Goal: Task Accomplishment & Management: Manage account settings

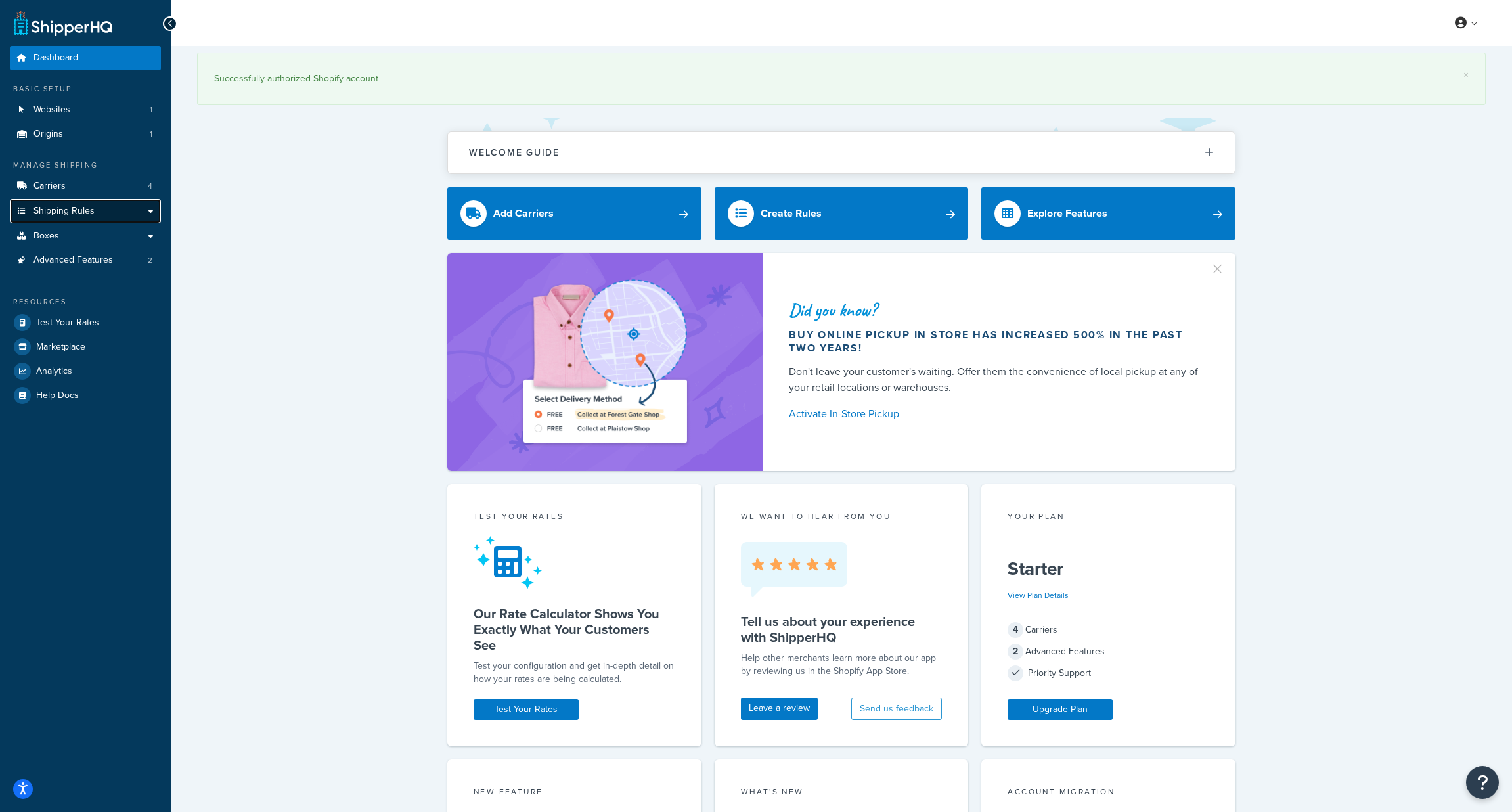
click at [78, 216] on span "Shipping Rules" at bounding box center [63, 210] width 61 height 11
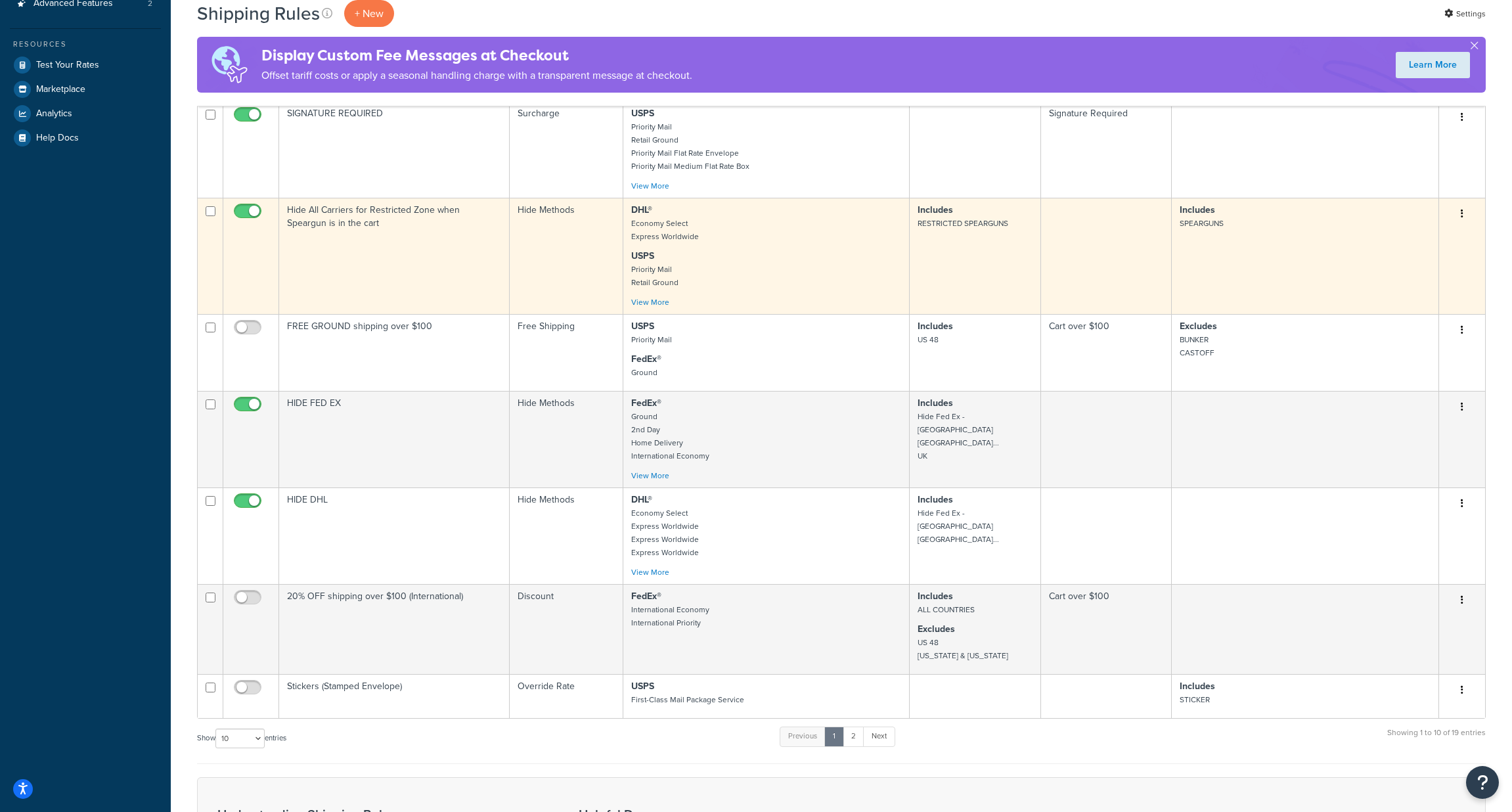
scroll to position [385, 0]
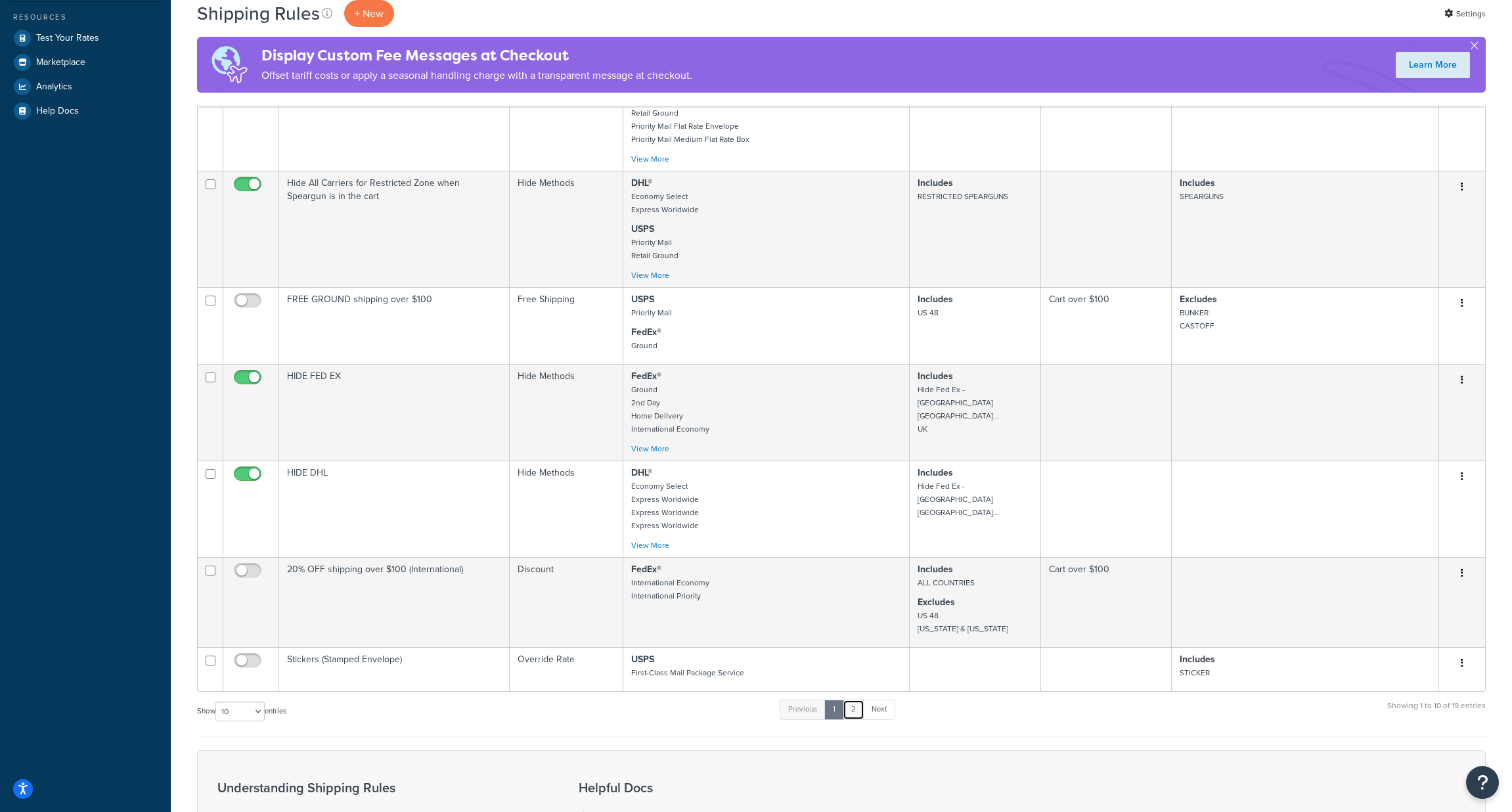
click at [859, 716] on link "2" at bounding box center [854, 709] width 22 height 19
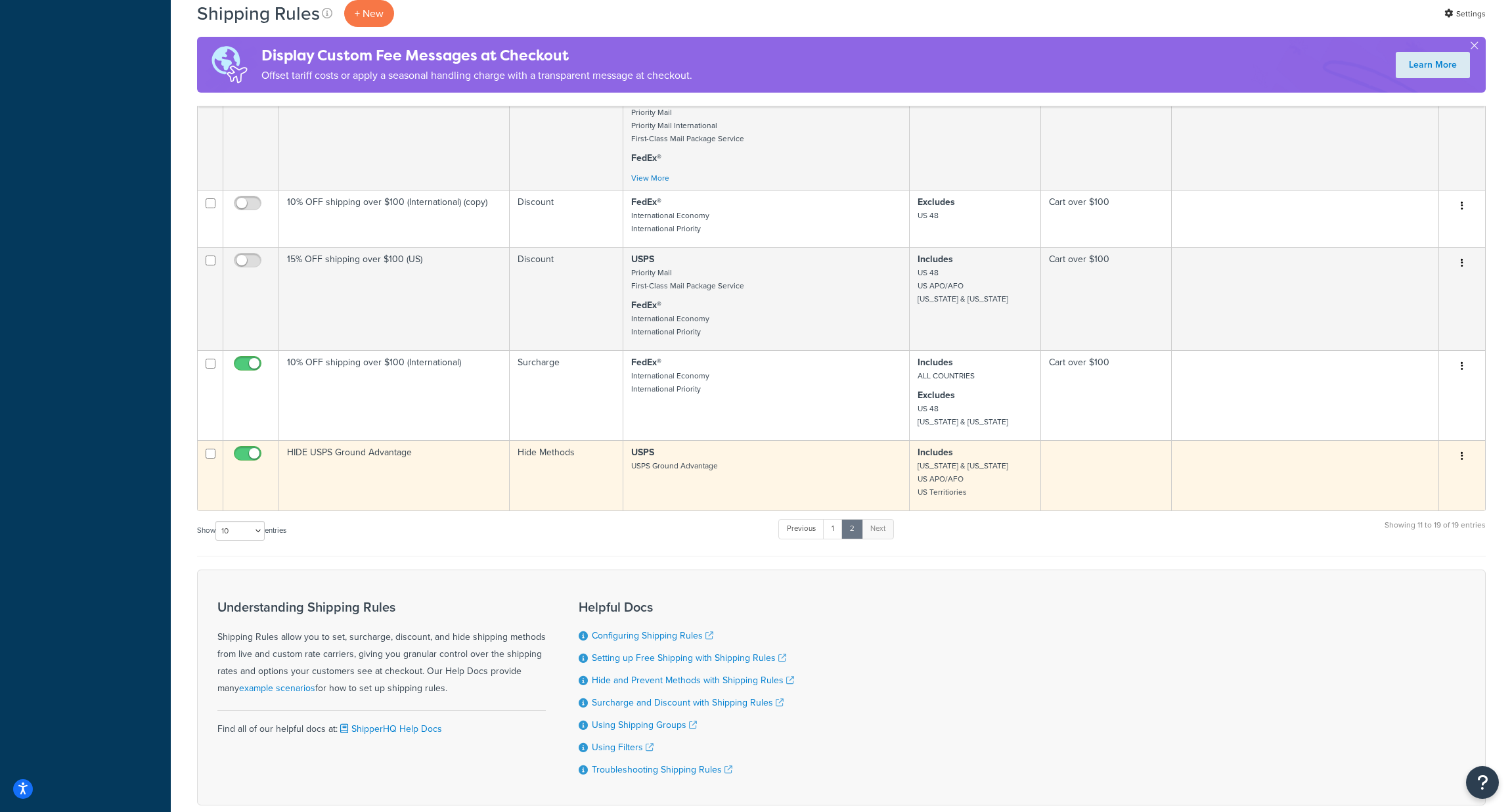
scroll to position [603, 0]
click at [398, 471] on td "HIDE USPS Ground Advantage" at bounding box center [394, 473] width 231 height 71
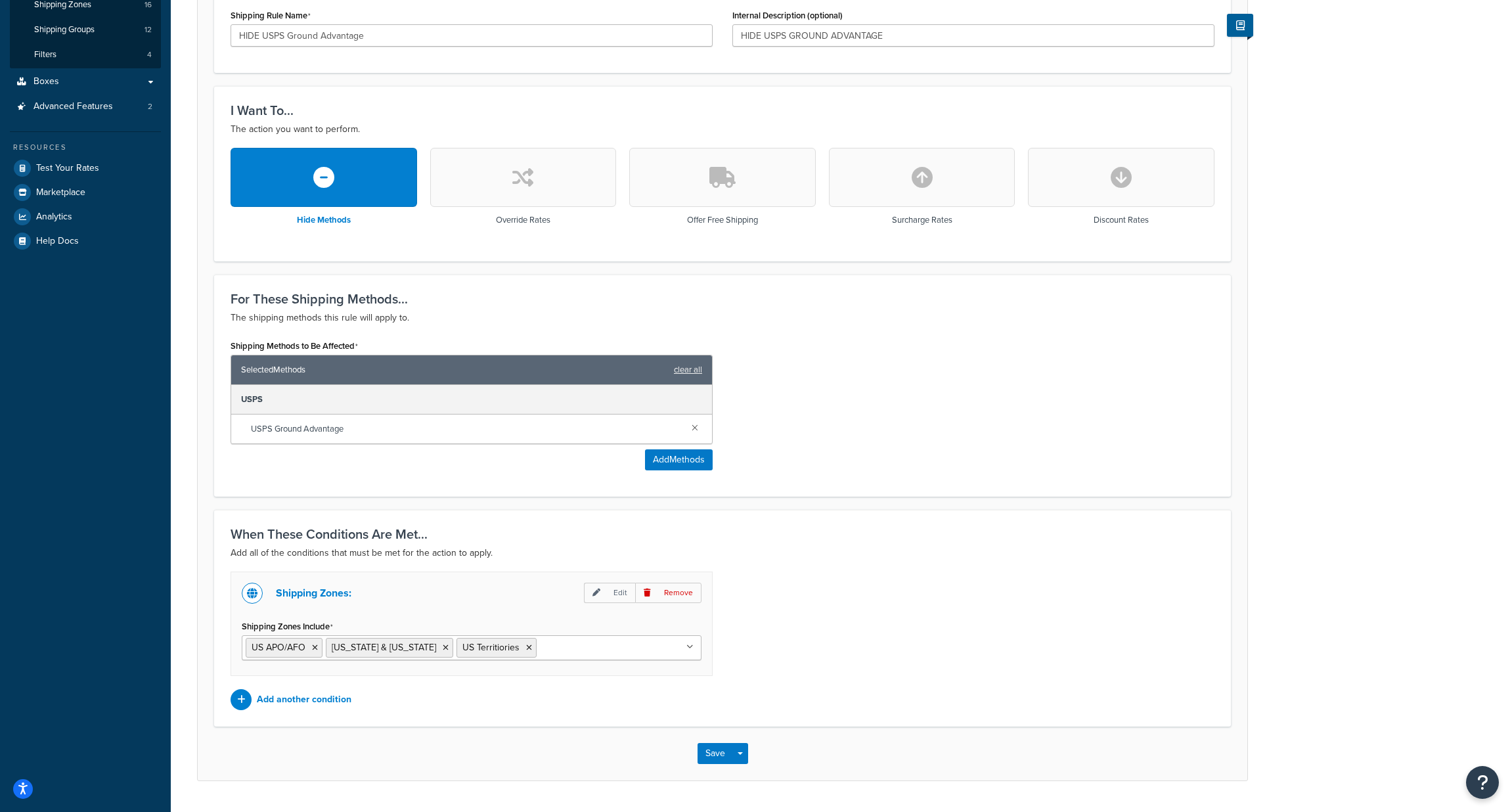
scroll to position [290, 0]
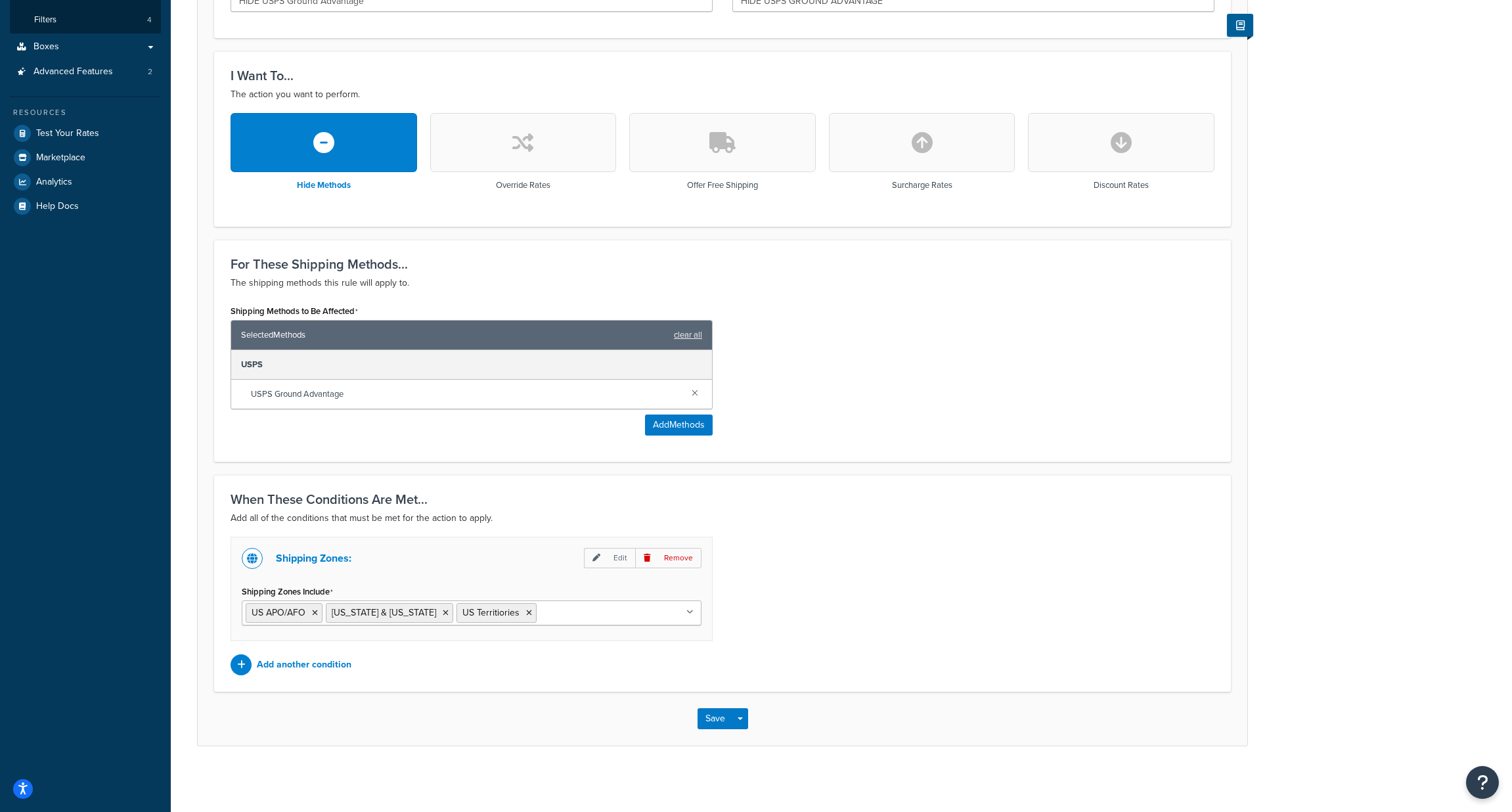
click at [559, 609] on input "Shipping Zones Include" at bounding box center [597, 612] width 116 height 14
type input "p"
type input "us"
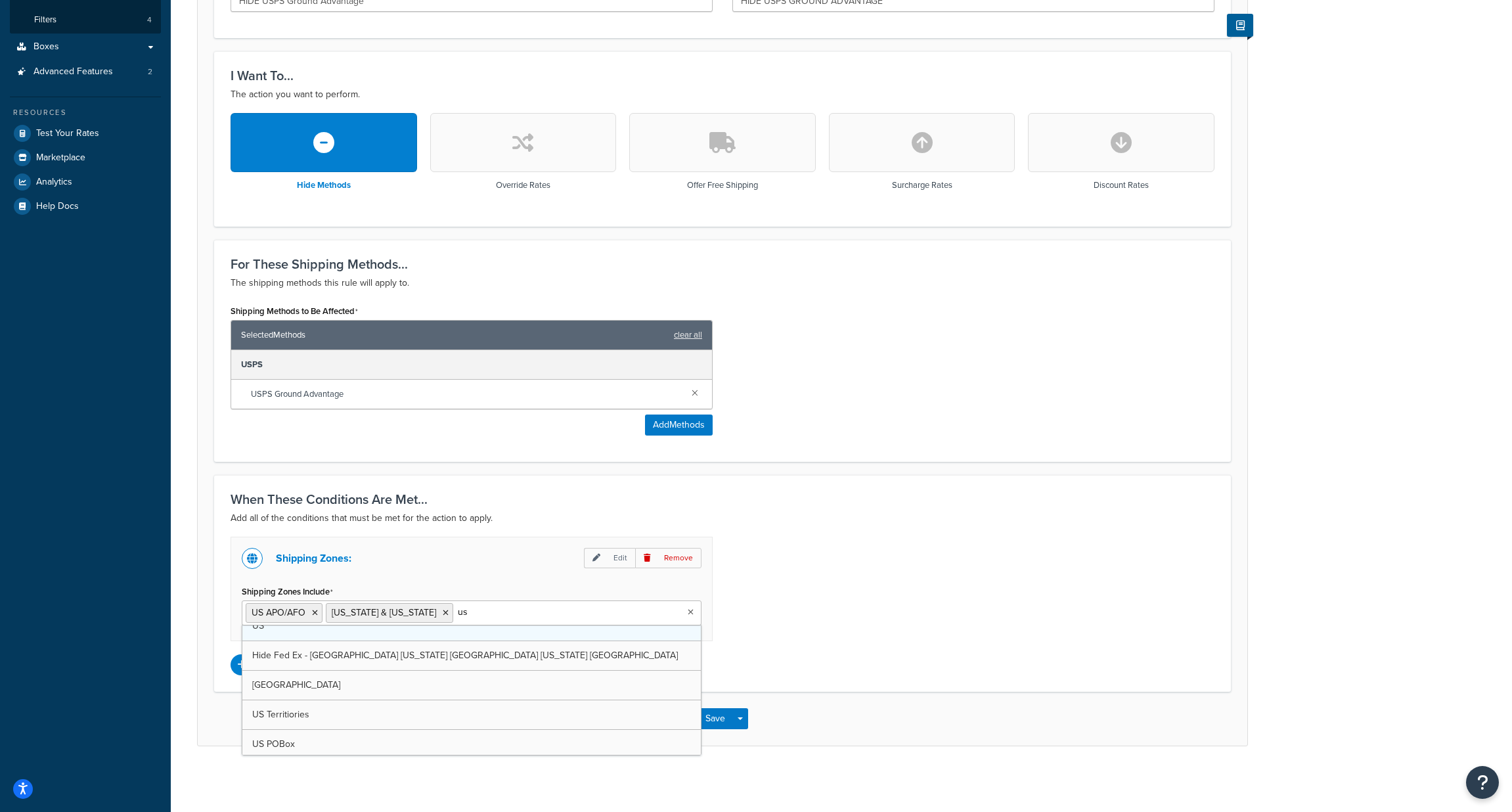
scroll to position [47, 0]
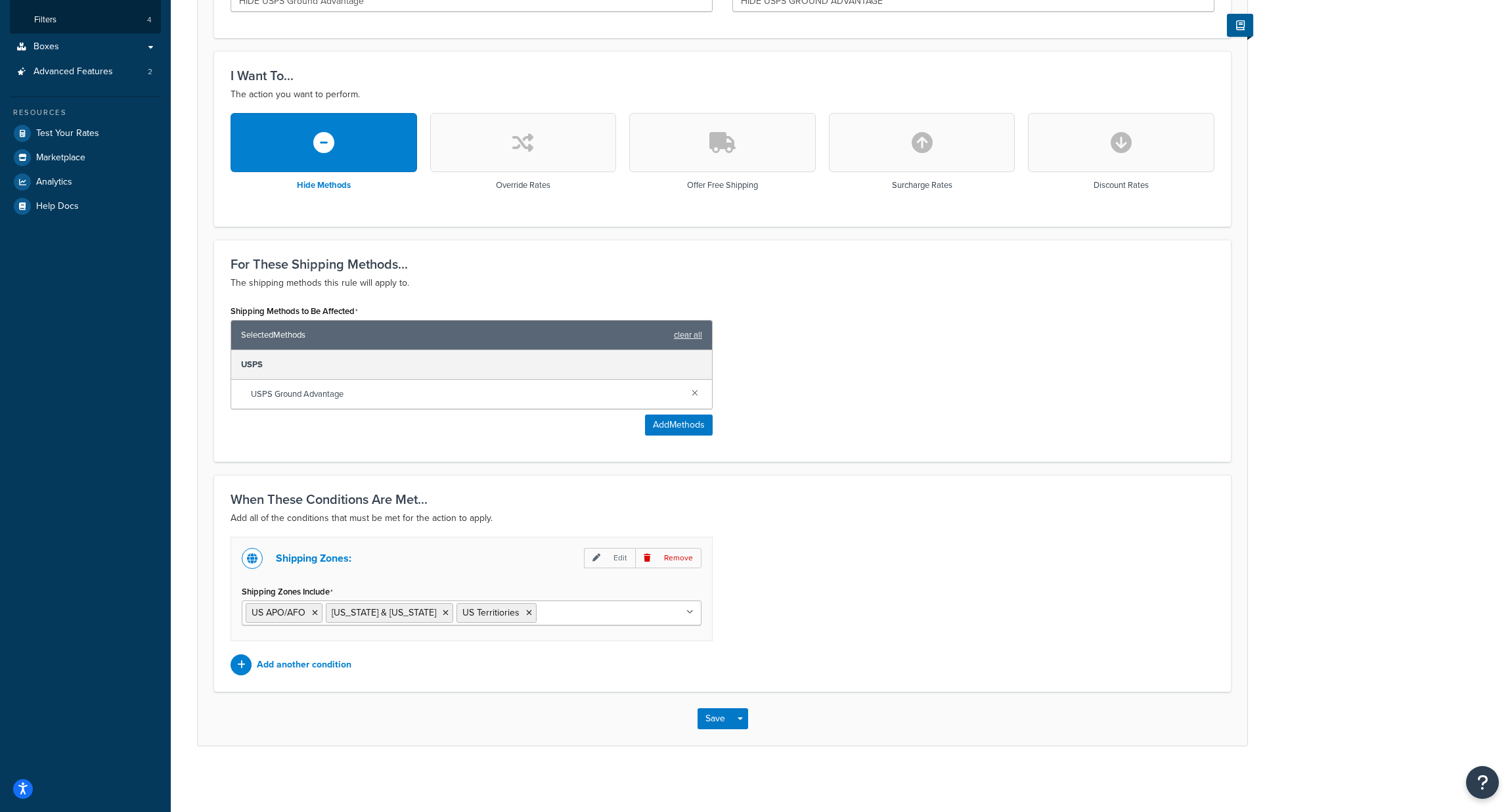
click at [795, 599] on div "Shipping Zones: Edit Remove Shipping Zones Include US APO/AFO Alaska & Hawaii U…" at bounding box center [722, 606] width 1003 height 138
click at [711, 720] on button "Save" at bounding box center [715, 718] width 35 height 21
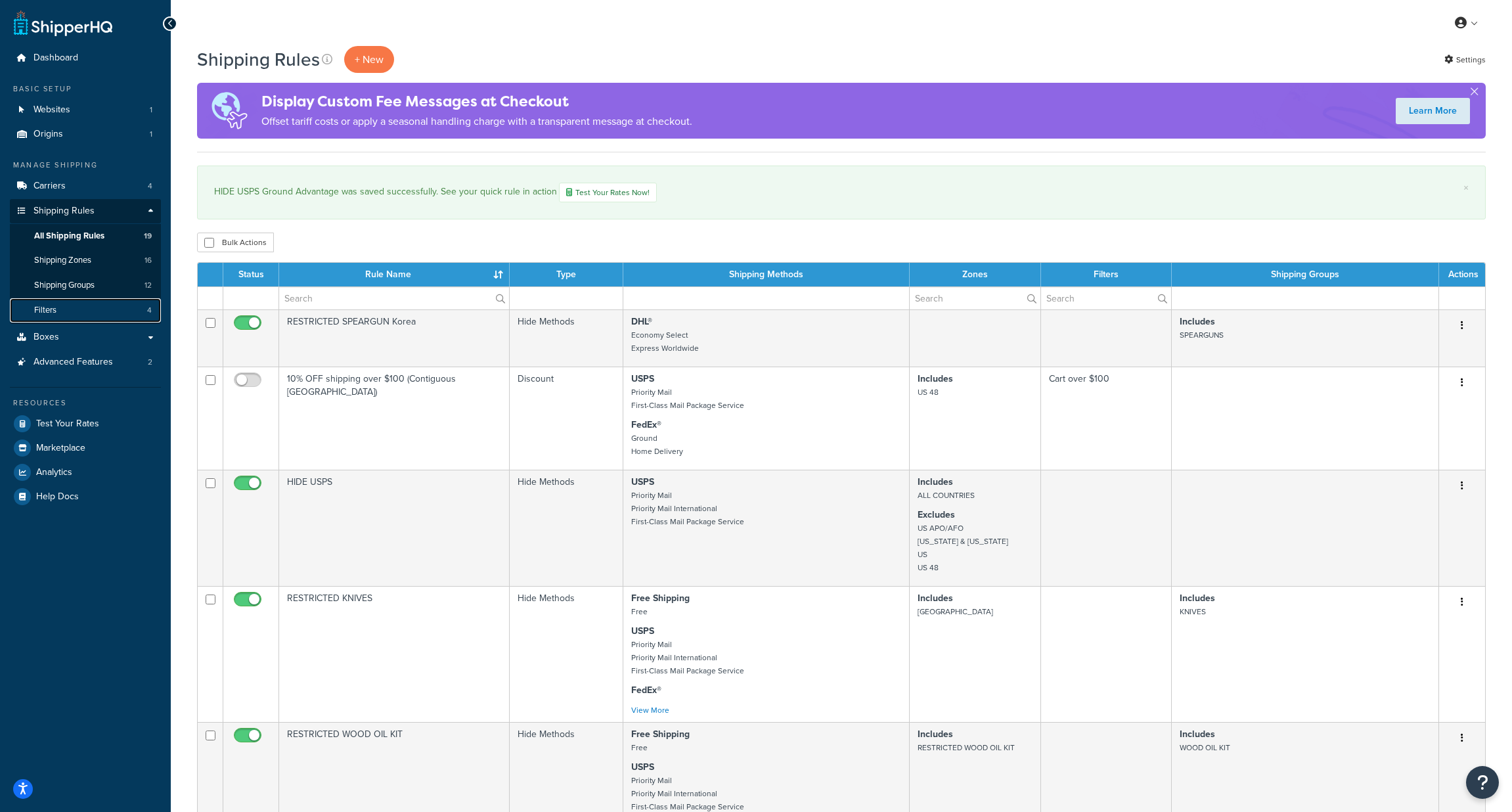
drag, startPoint x: 44, startPoint y: 308, endPoint x: 60, endPoint y: 308, distance: 16.0
click at [45, 308] on span "Filters" at bounding box center [45, 310] width 22 height 11
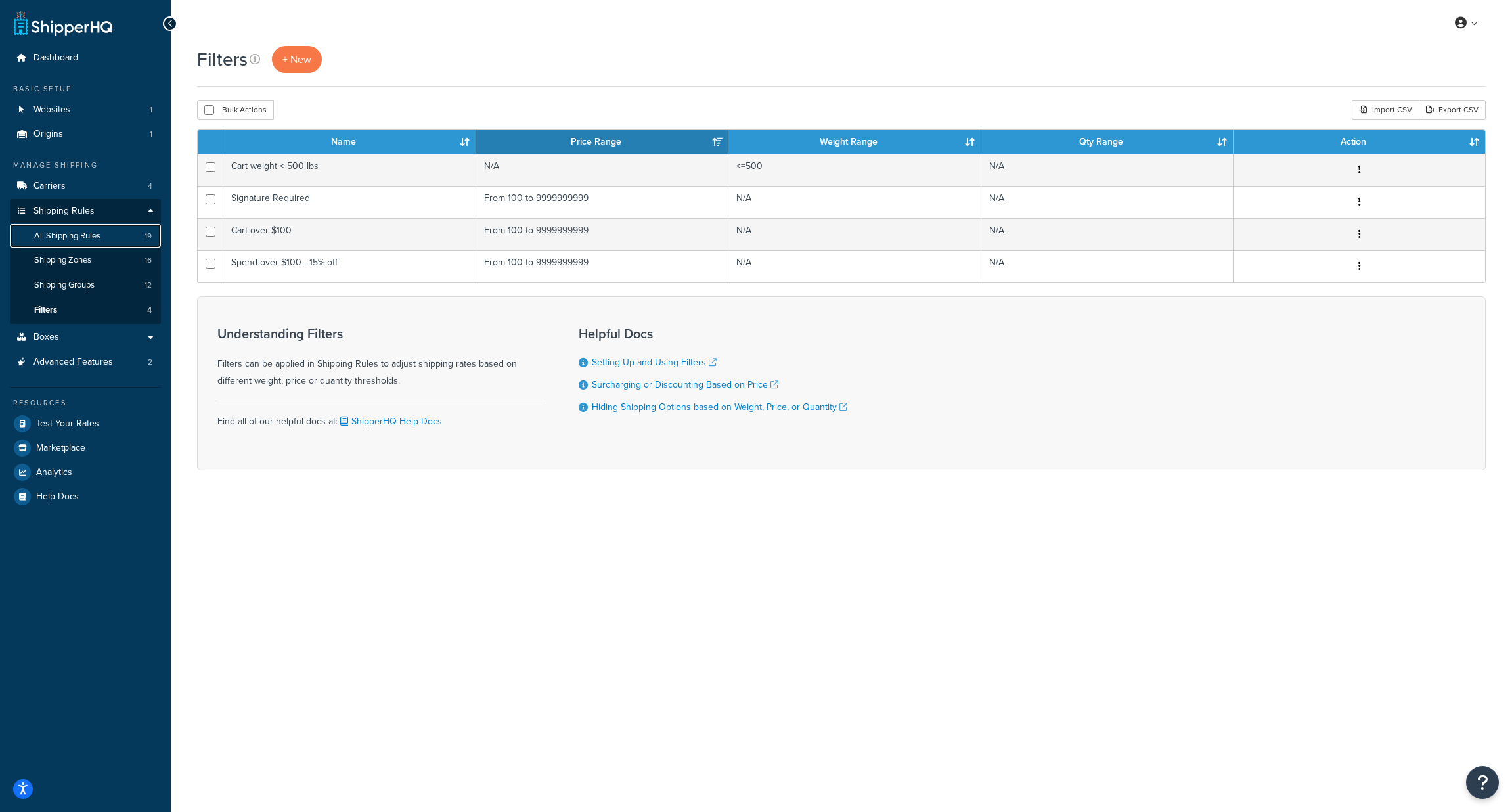
click at [66, 234] on span "All Shipping Rules" at bounding box center [67, 236] width 66 height 11
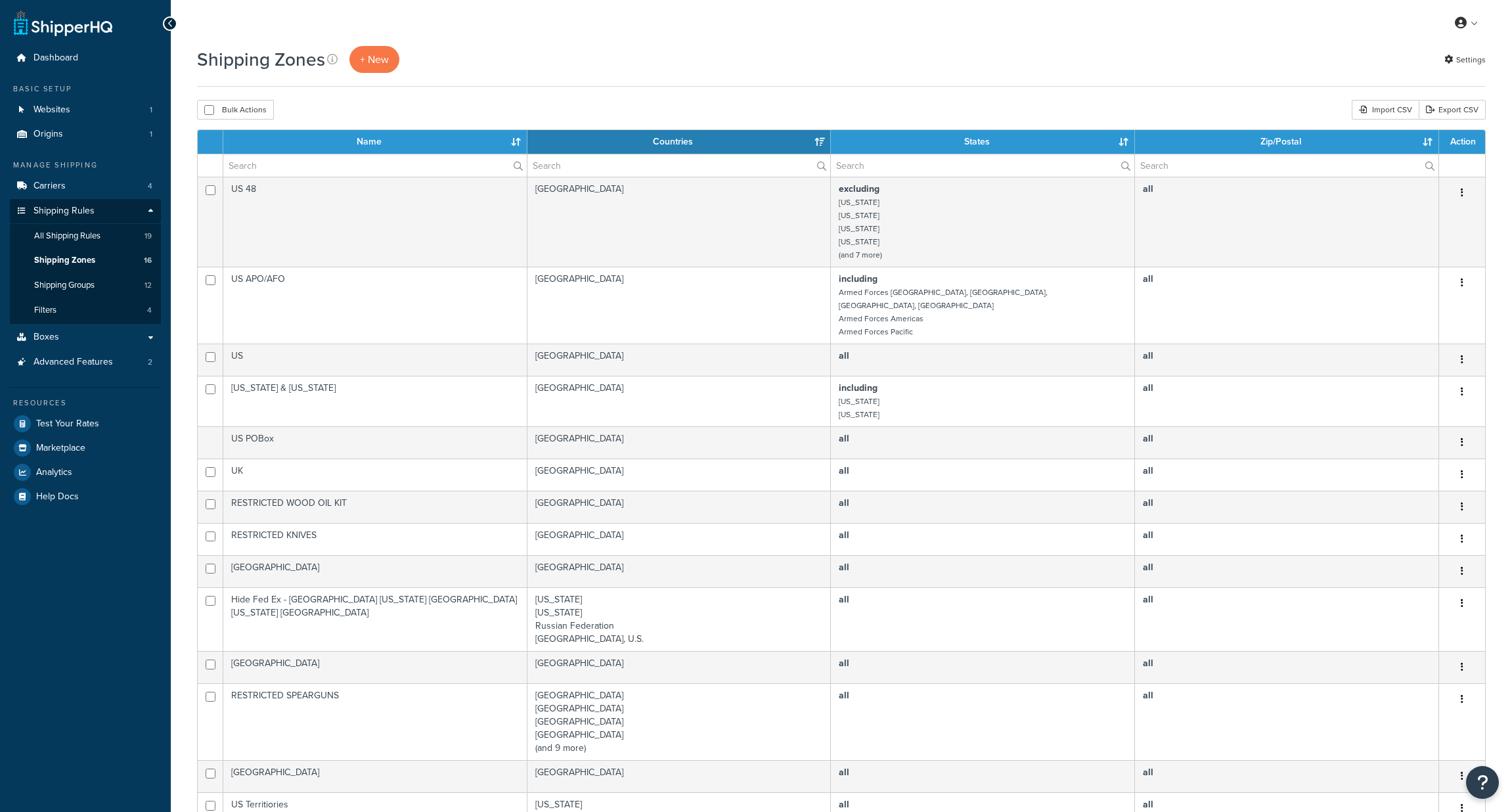
select select "15"
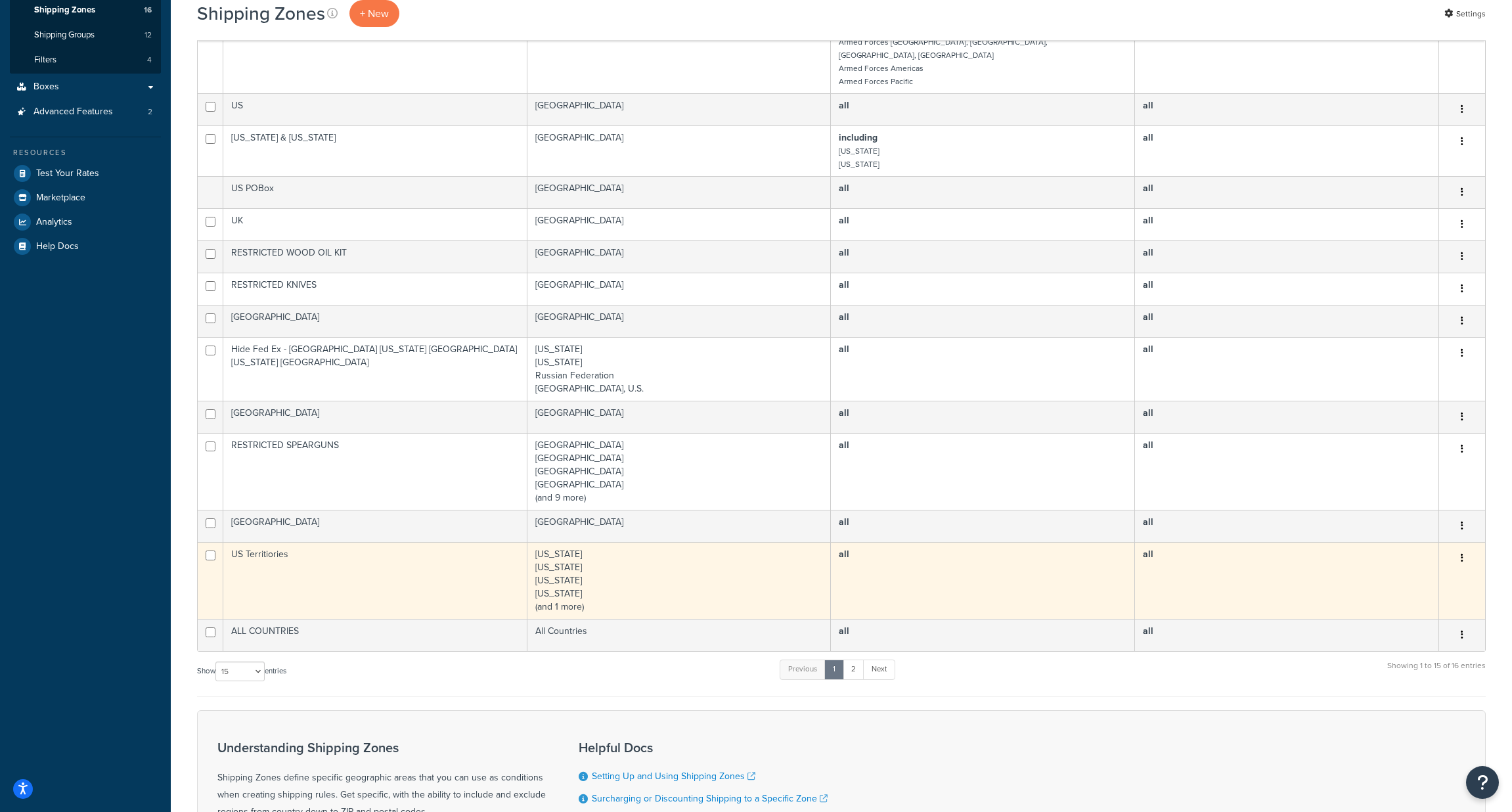
scroll to position [252, 0]
click at [413, 568] on td "US Territiories" at bounding box center [375, 578] width 304 height 77
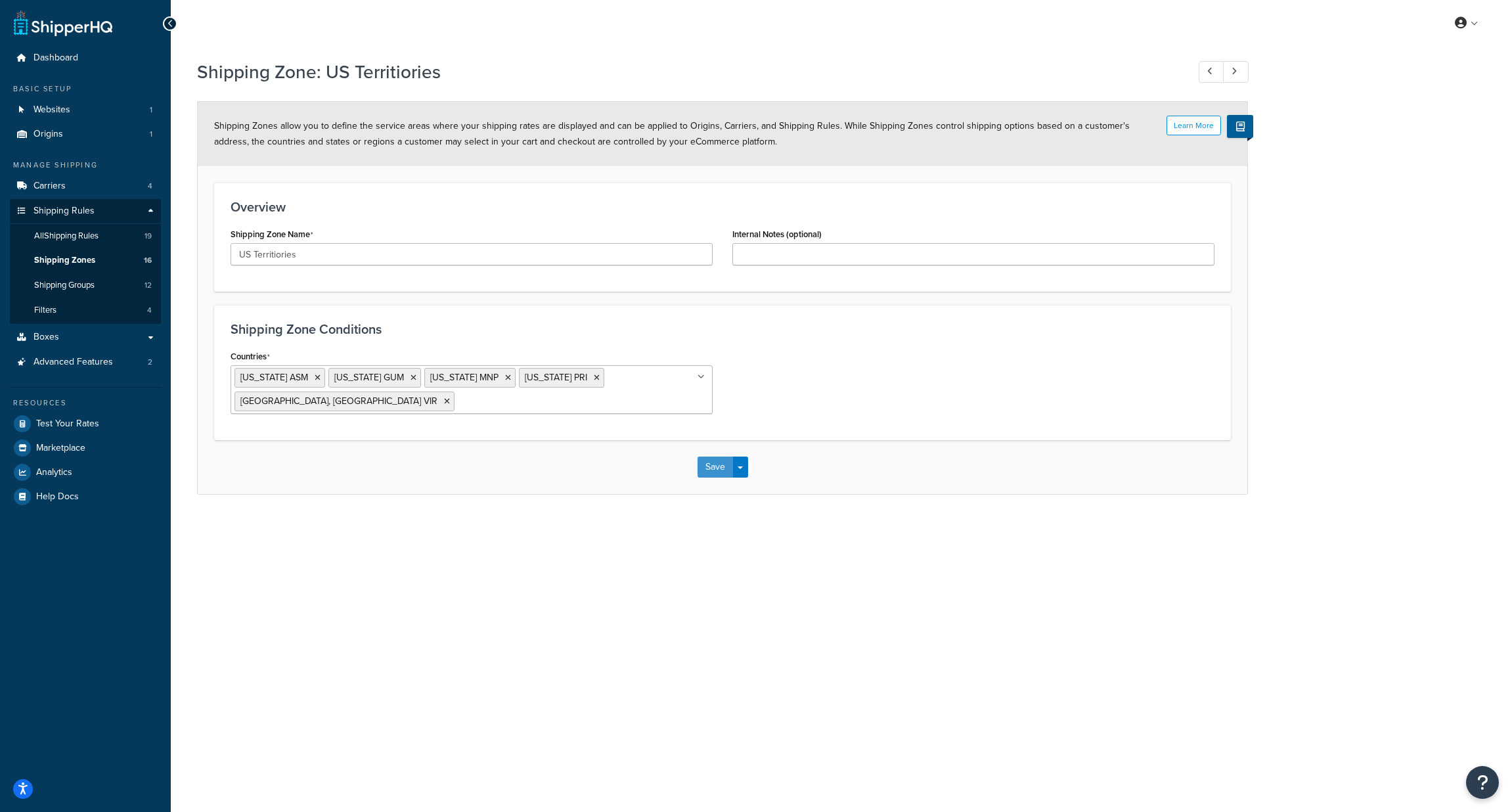
click at [711, 465] on button "Save" at bounding box center [715, 467] width 35 height 21
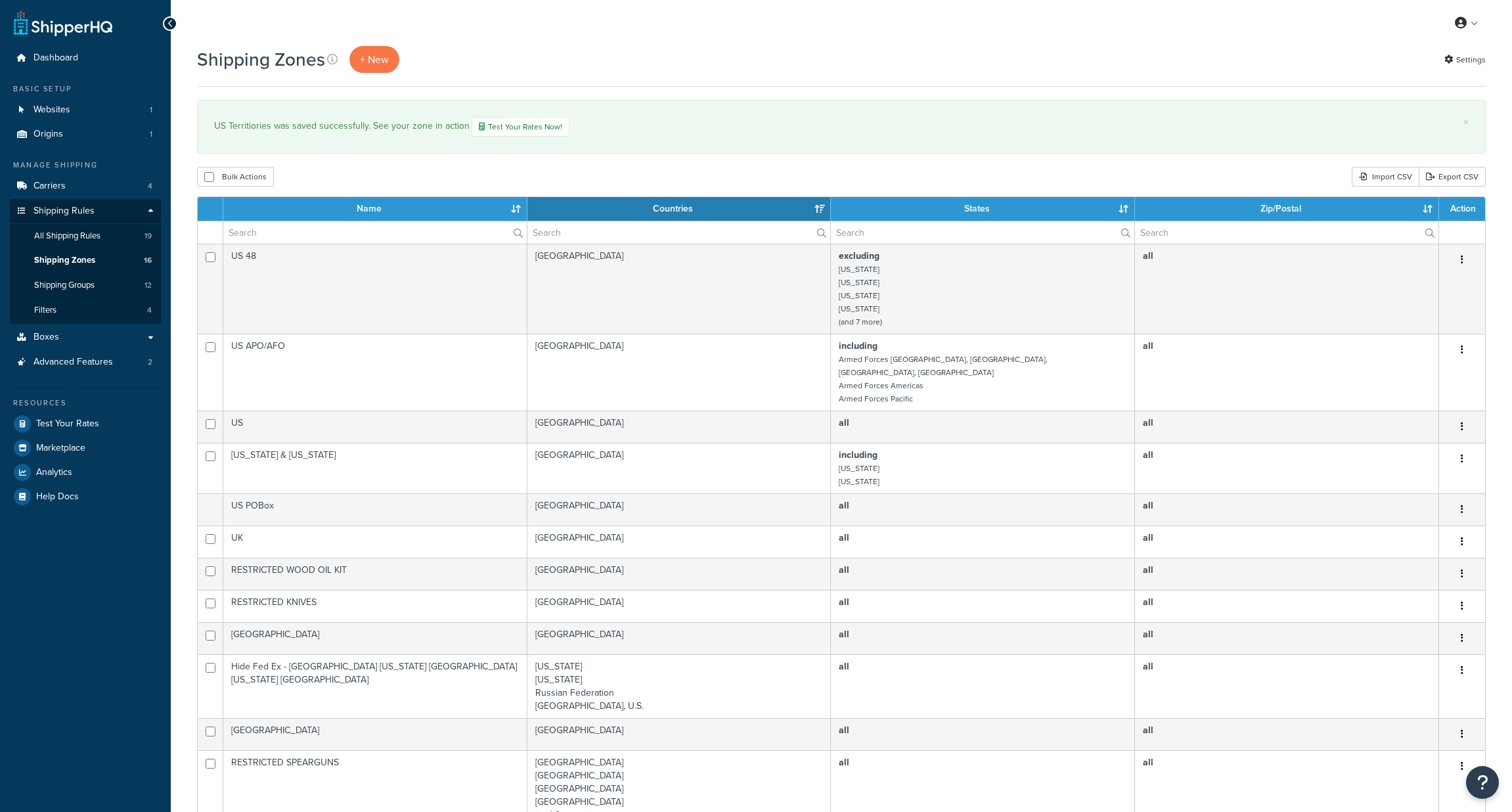
select select "15"
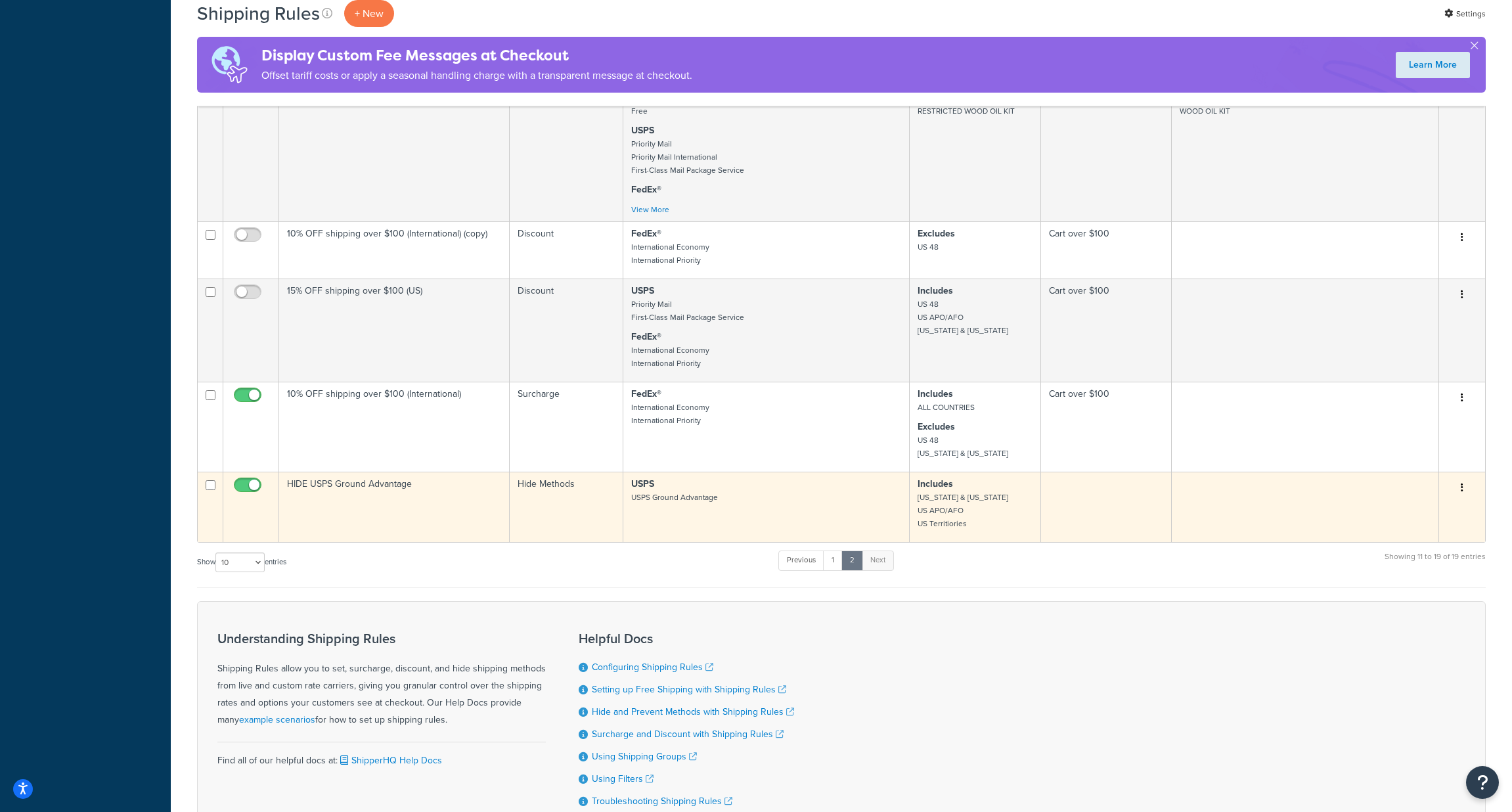
scroll to position [568, 0]
click at [1464, 493] on button "button" at bounding box center [1462, 489] width 19 height 21
click at [1396, 522] on link "Edit" at bounding box center [1418, 514] width 104 height 27
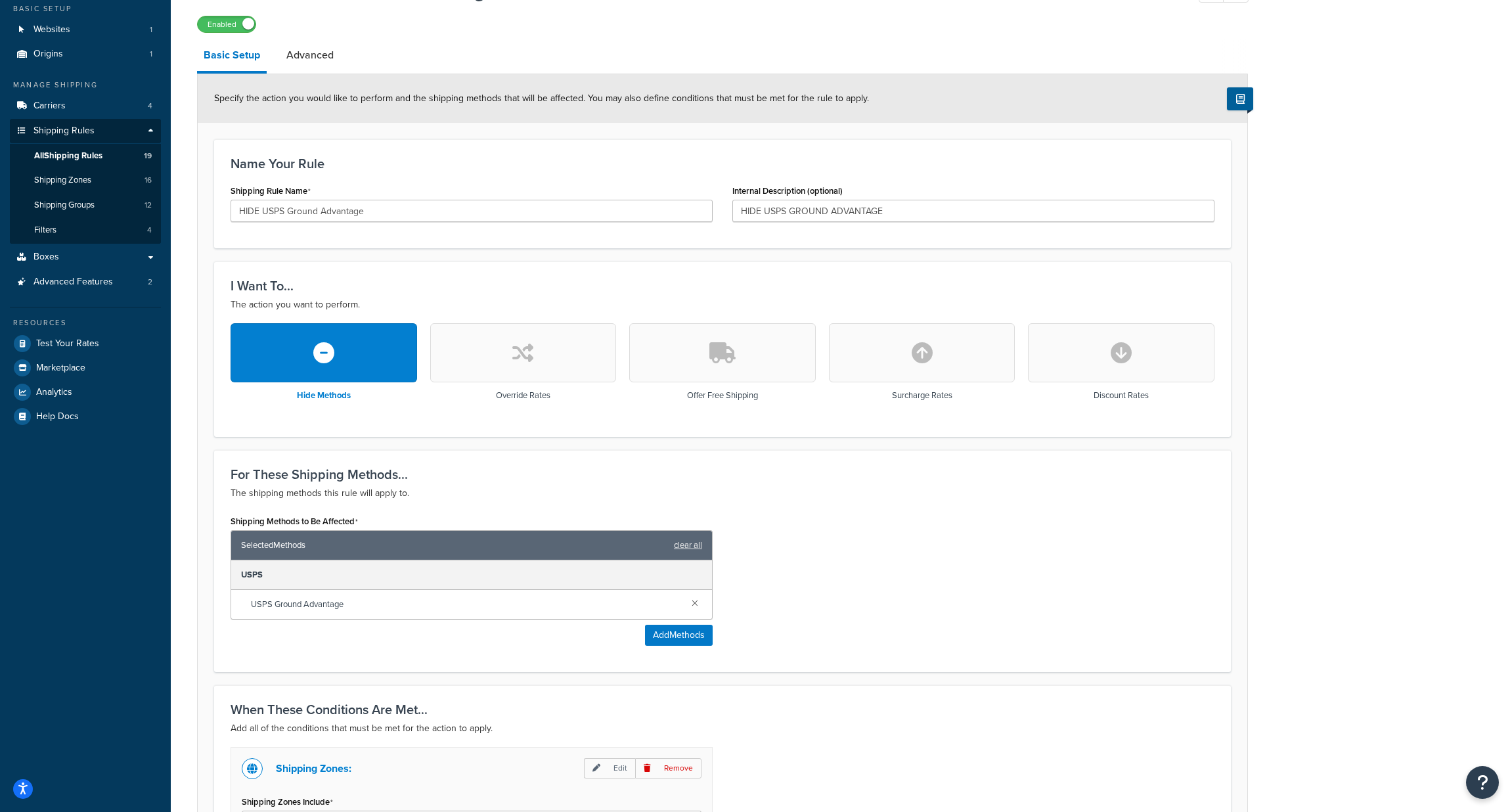
scroll to position [81, 0]
click at [326, 353] on icon "button" at bounding box center [323, 352] width 21 height 21
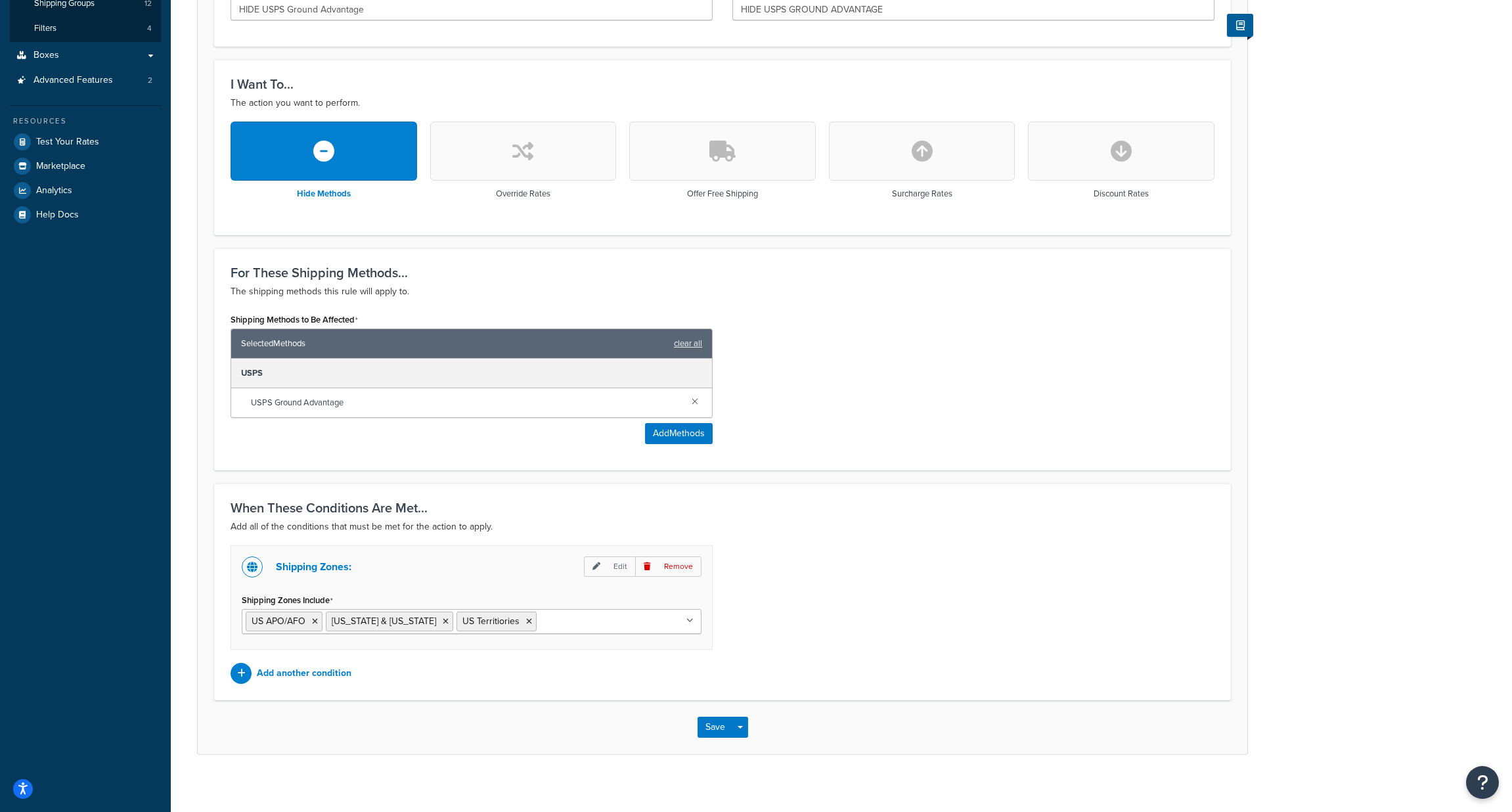
scroll to position [290, 0]
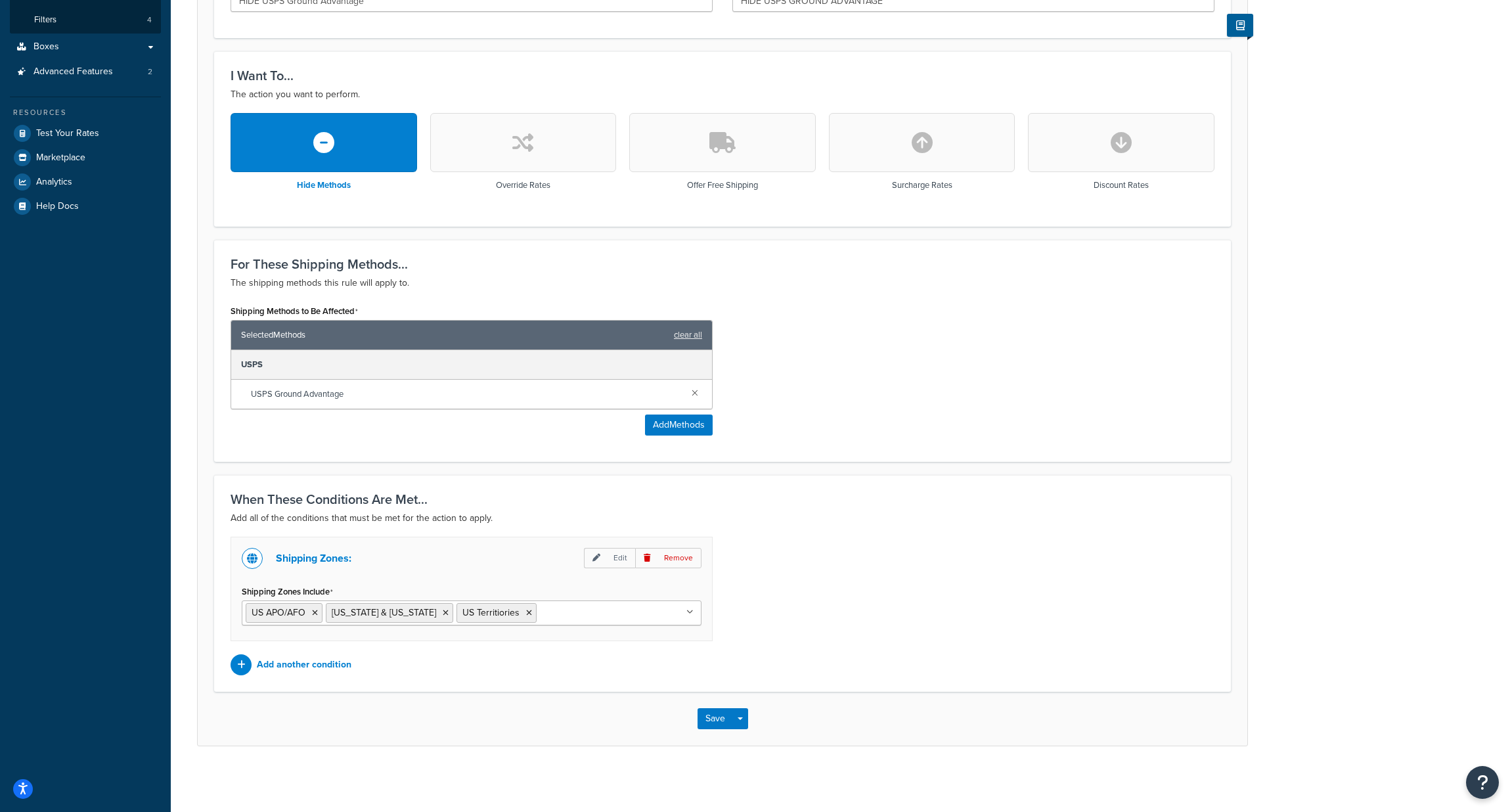
click at [692, 615] on icon at bounding box center [690, 612] width 7 height 8
click at [838, 600] on div "Shipping Zones: Edit Remove Shipping Zones Include US APO/AFO Alaska & Hawaii U…" at bounding box center [722, 606] width 1003 height 138
click at [720, 717] on button "Save" at bounding box center [715, 718] width 35 height 21
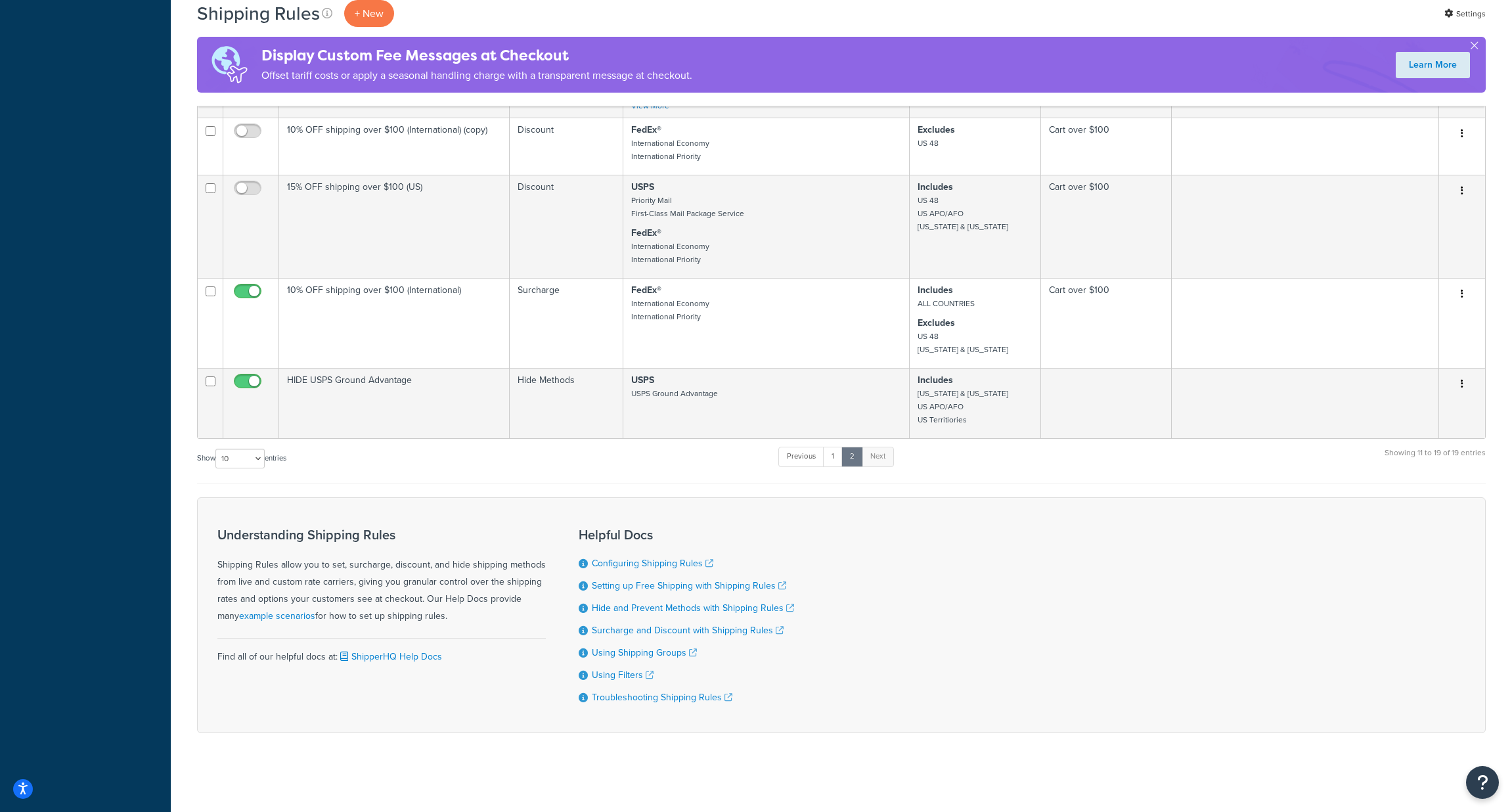
scroll to position [746, 0]
